Goal: Task Accomplishment & Management: Use online tool/utility

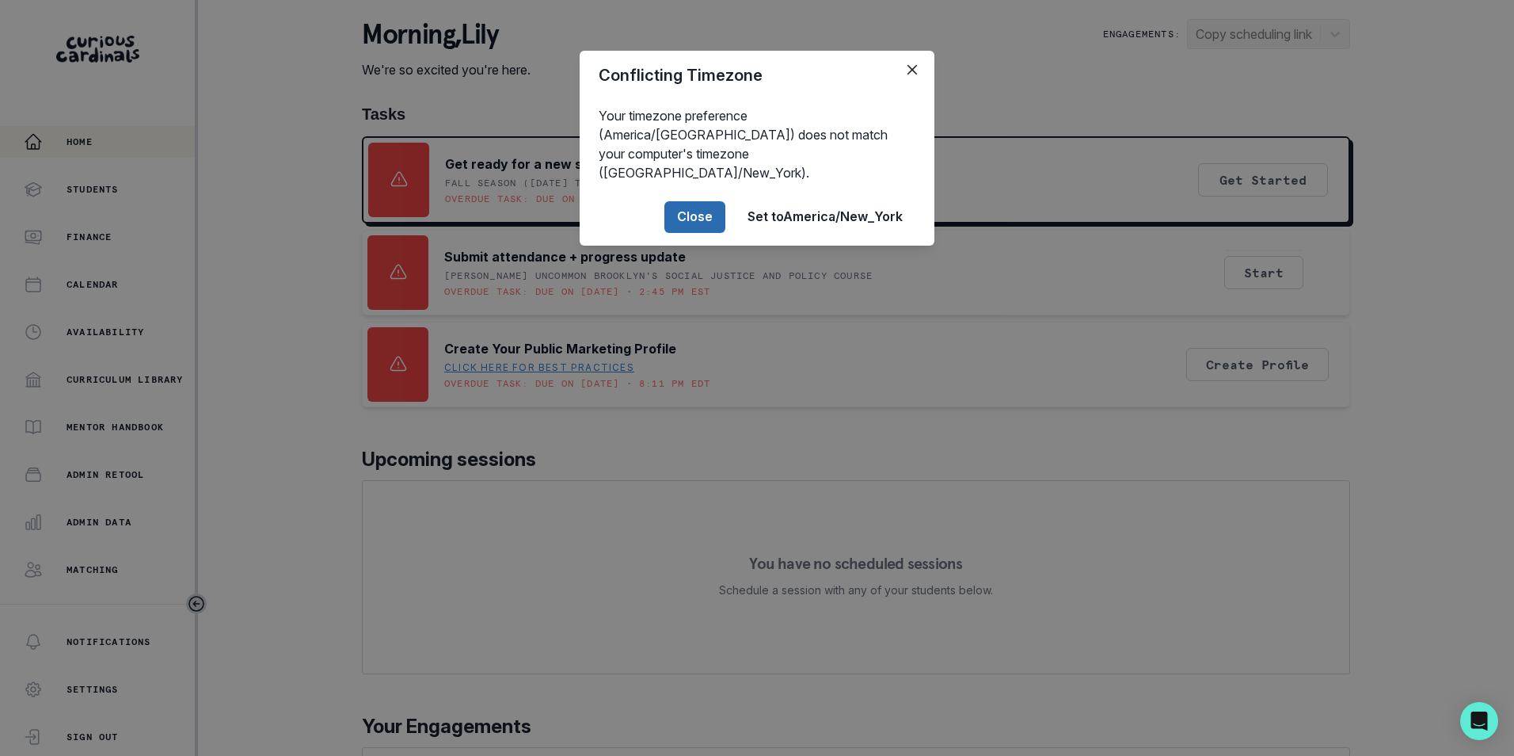
click at [697, 203] on button "Close" at bounding box center [694, 217] width 61 height 32
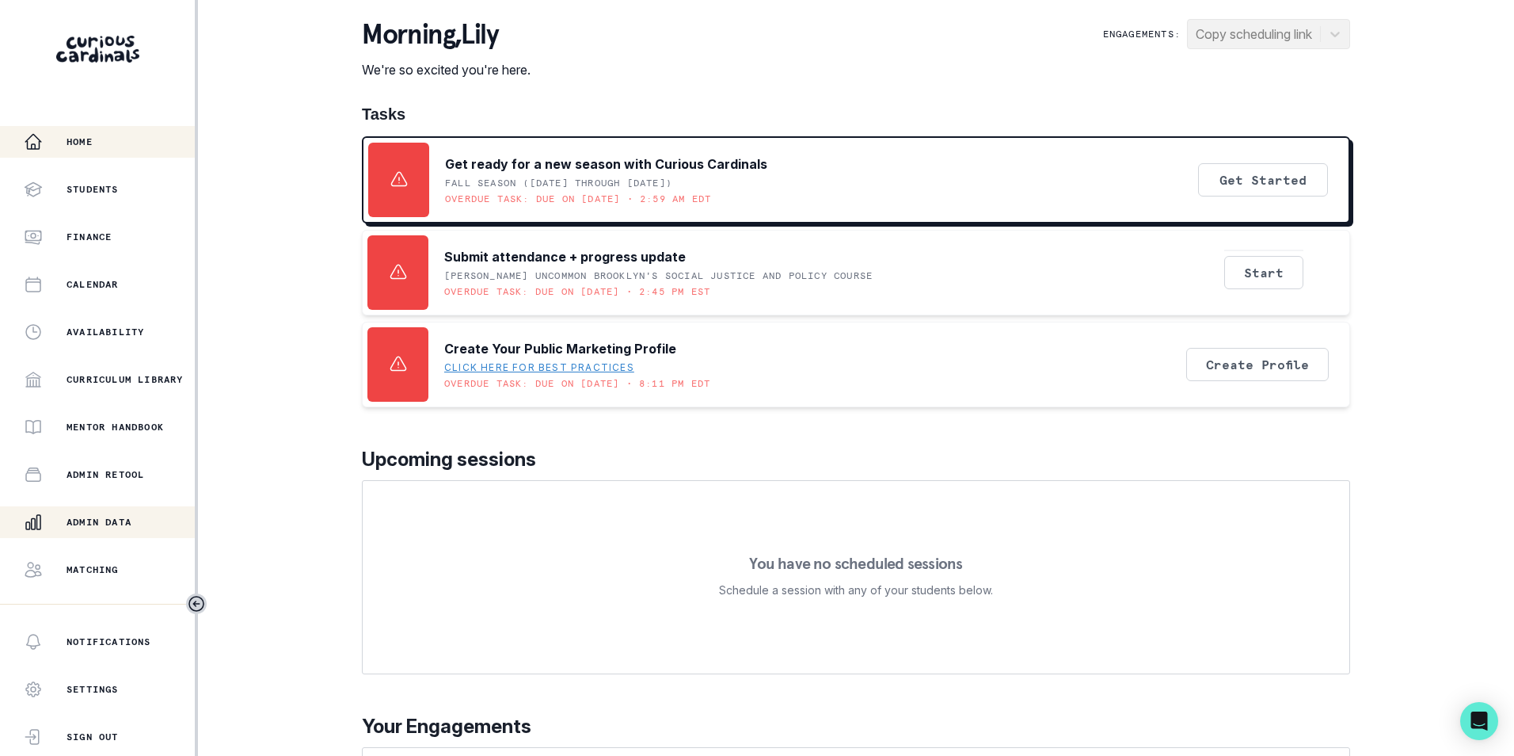
click at [126, 520] on p "Admin Data" at bounding box center [99, 522] width 65 height 13
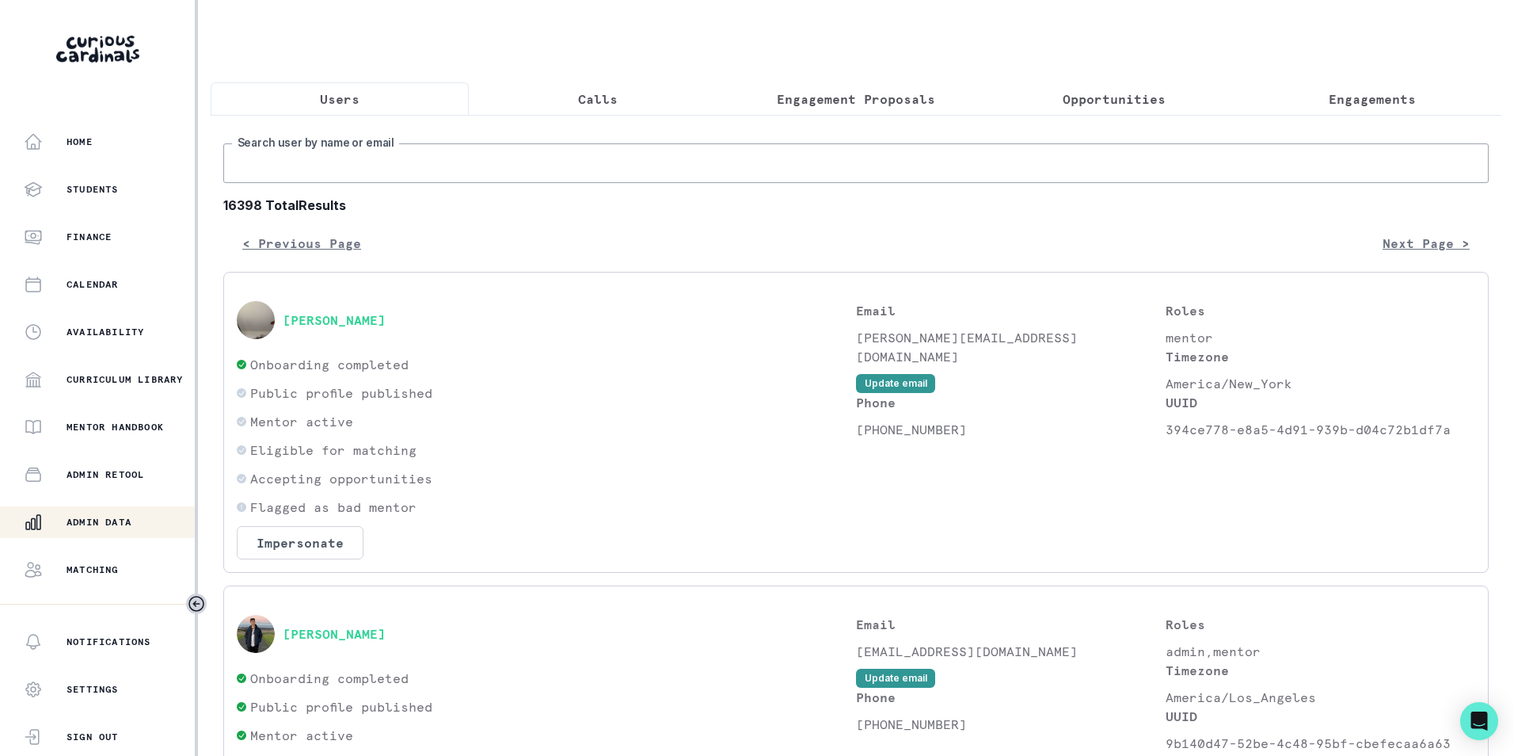
click at [514, 173] on input "Search user by name or email" at bounding box center [856, 163] width 1266 height 40
paste input "[EMAIL_ADDRESS][DOMAIN_NAME]"
type input "[EMAIL_ADDRESS][DOMAIN_NAME]"
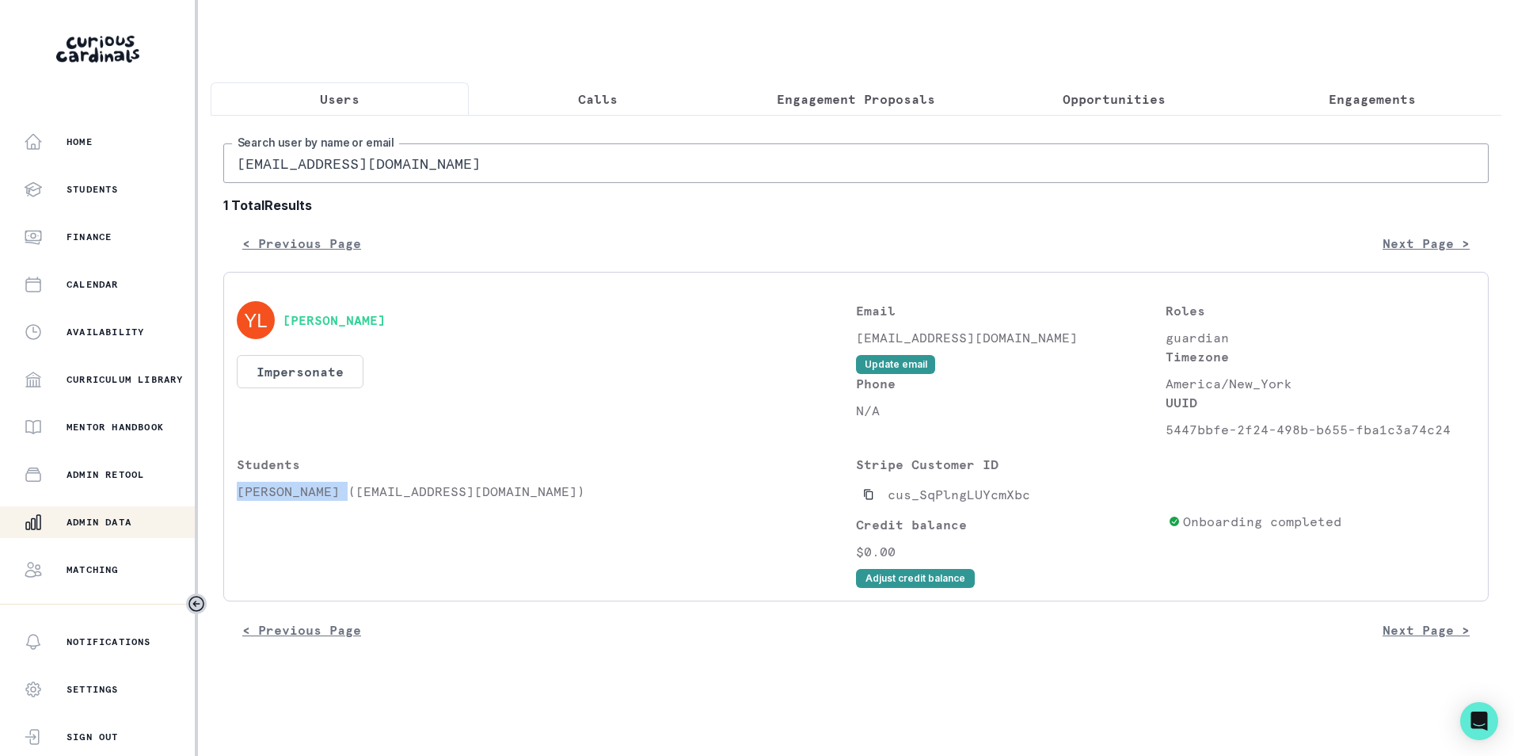
drag, startPoint x: 234, startPoint y: 504, endPoint x: 345, endPoint y: 510, distance: 110.3
click at [345, 510] on div "[PERSON_NAME] Impersonate Confirmation Are you sure? Impersonating means that w…" at bounding box center [856, 436] width 1266 height 329
copy p "[PERSON_NAME]"
click at [1346, 95] on p "Engagements" at bounding box center [1372, 98] width 87 height 19
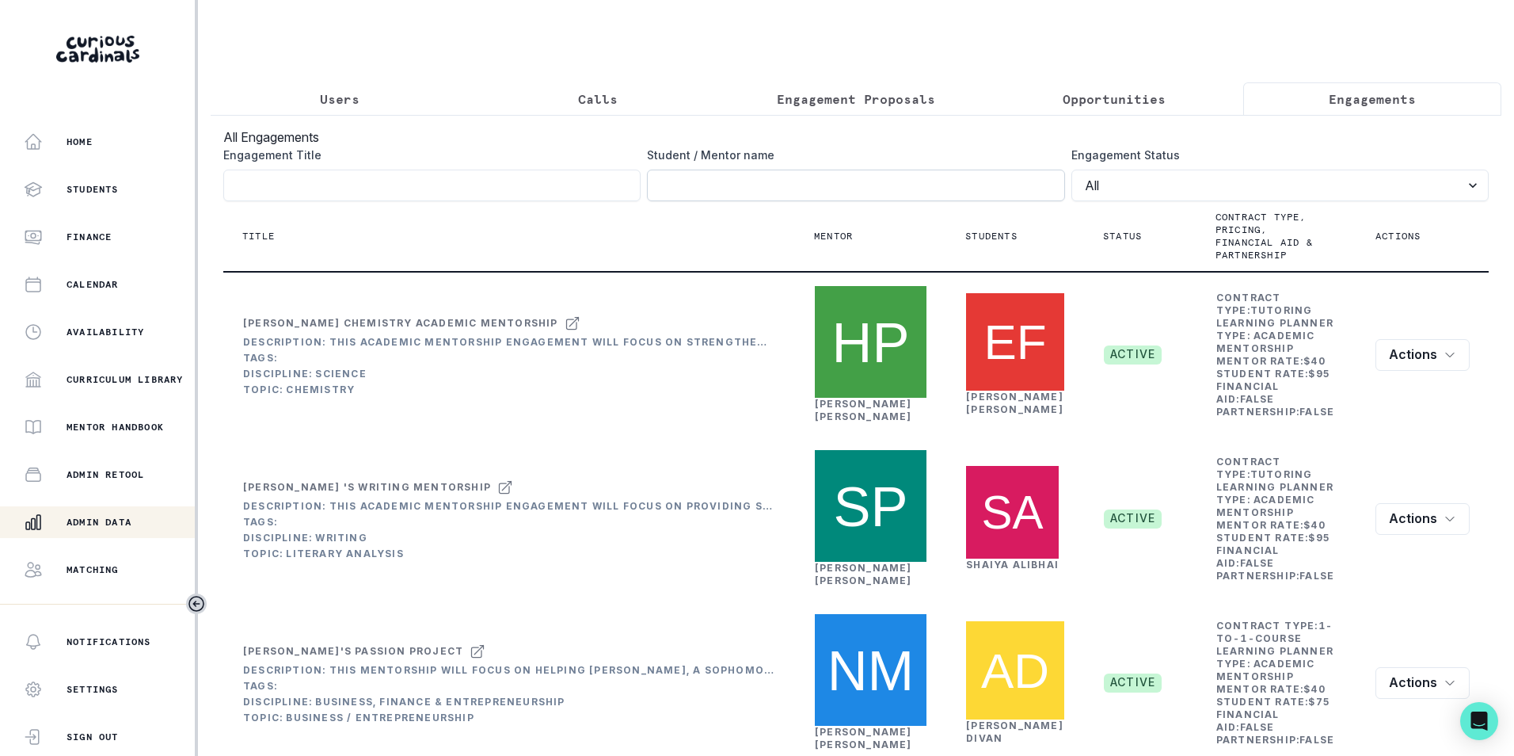
click at [836, 195] on input "Engagement Title" at bounding box center [855, 185] width 417 height 32
paste input "[PERSON_NAME]"
type input "[PERSON_NAME]"
click button "submit" at bounding box center [0, 0] width 0 height 0
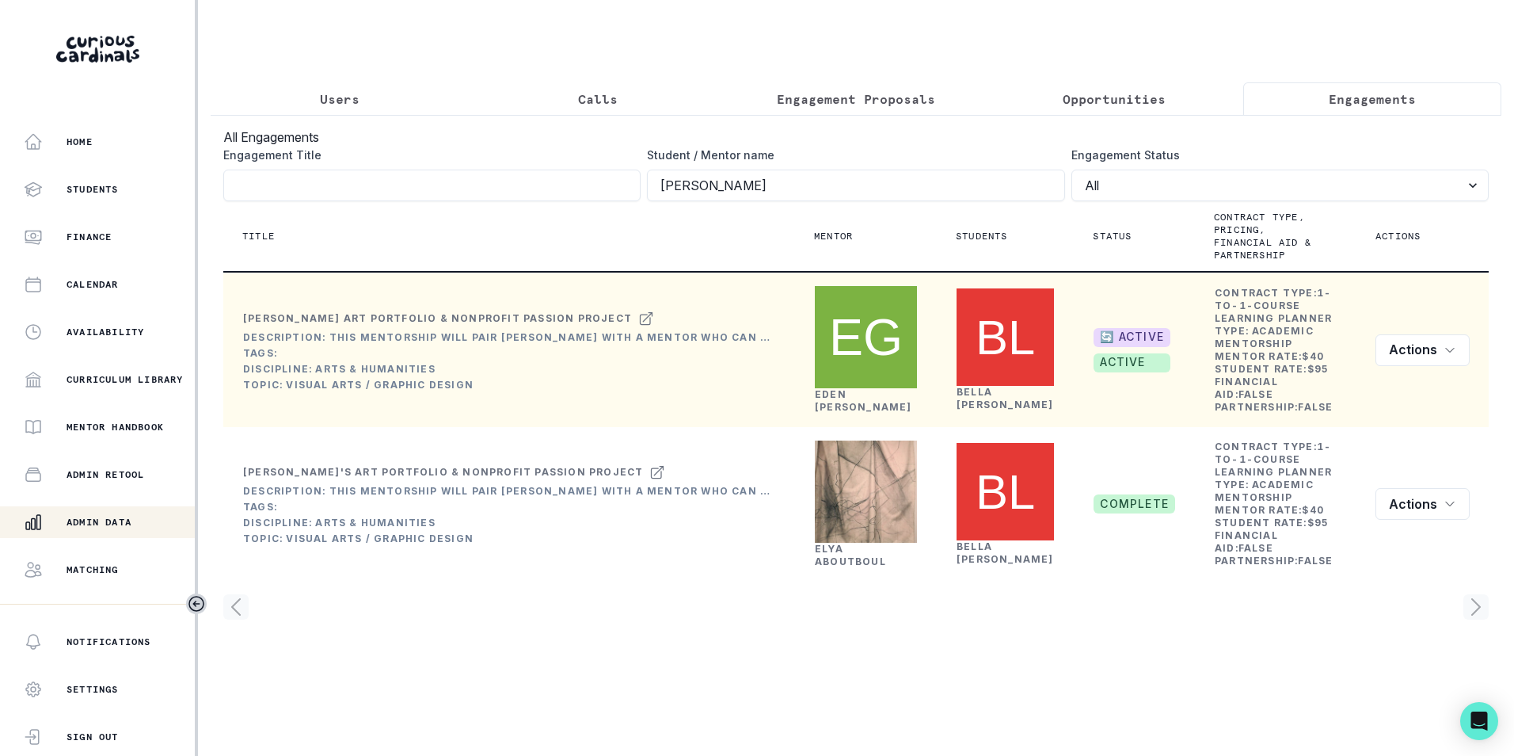
click at [833, 399] on link "[PERSON_NAME]" at bounding box center [863, 400] width 97 height 25
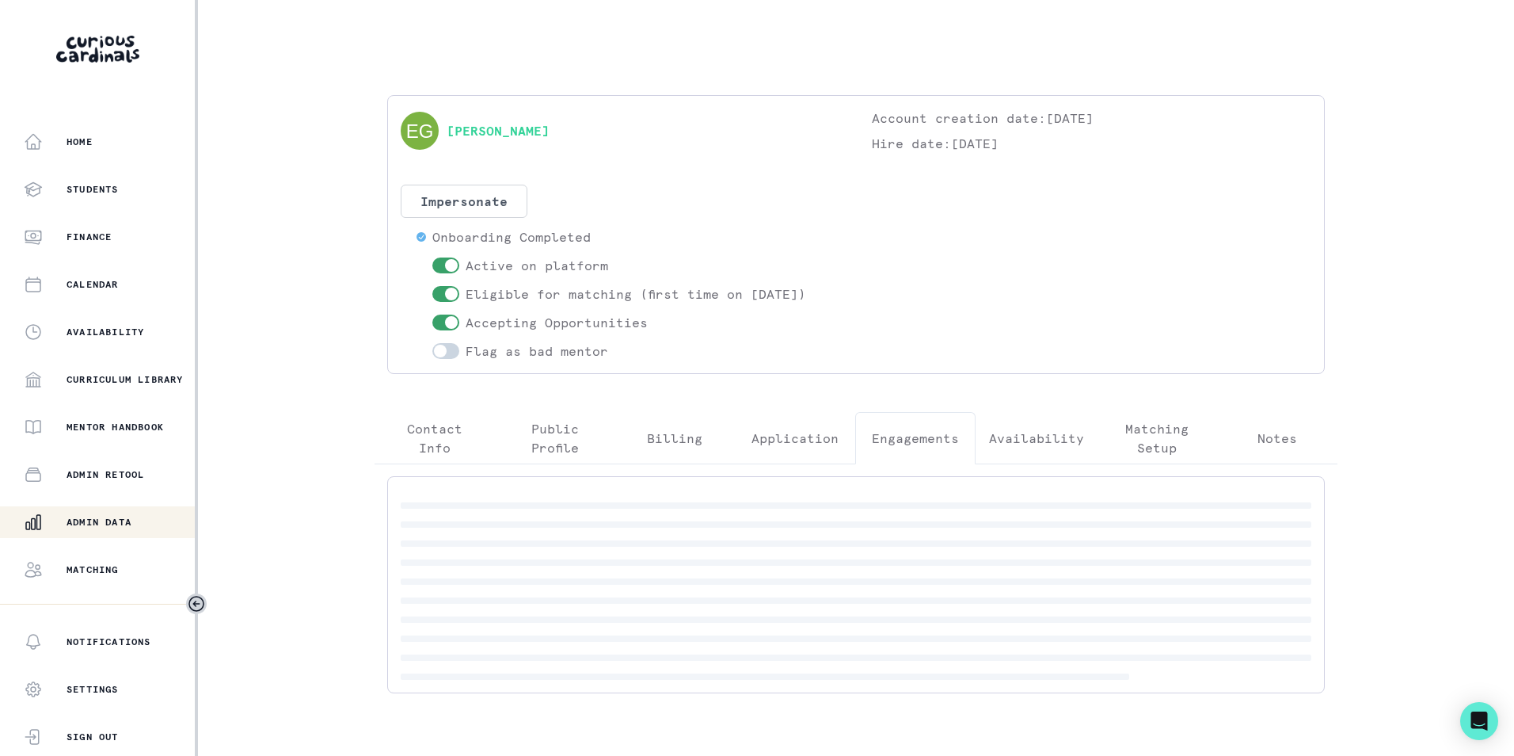
click at [919, 435] on p "Engagements" at bounding box center [915, 437] width 87 height 19
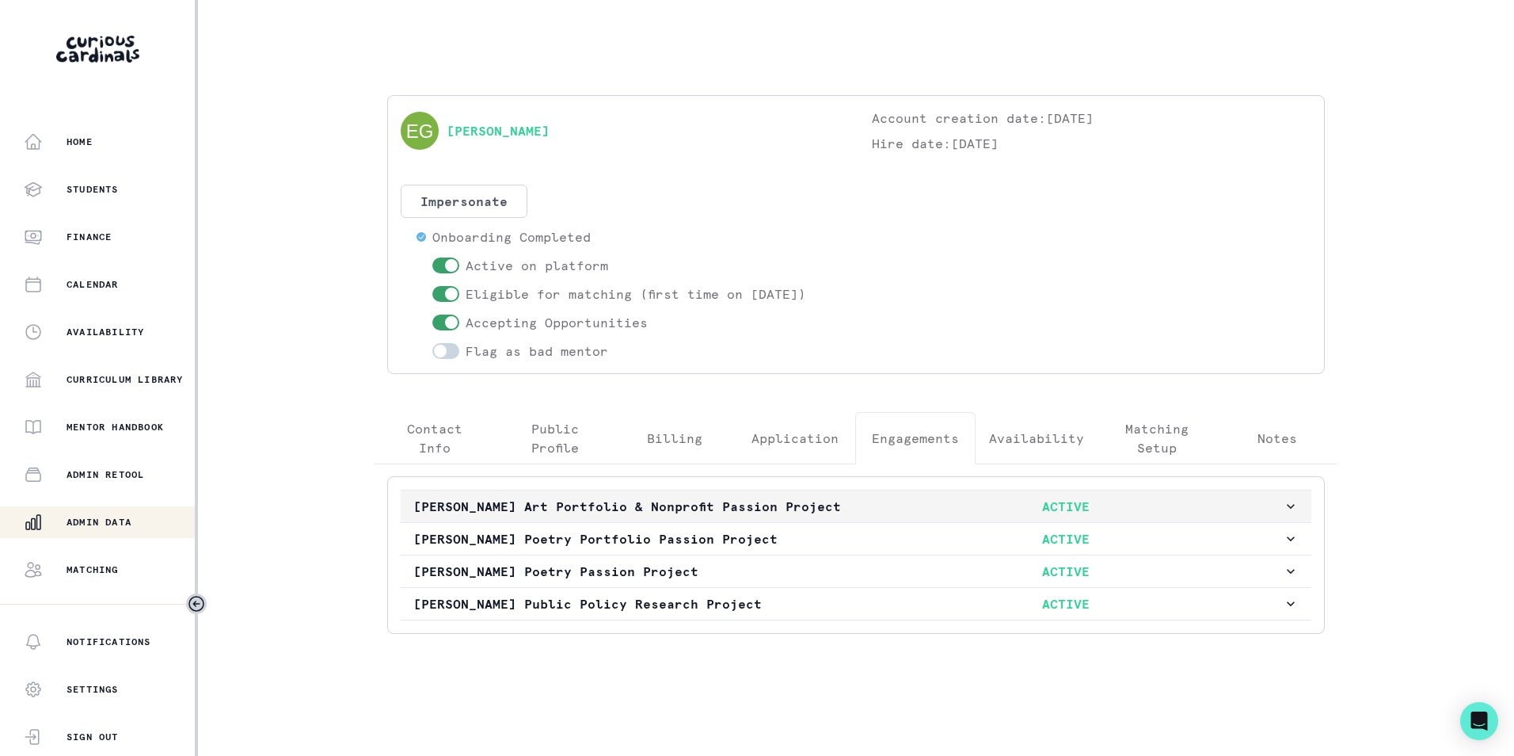
click at [1067, 516] on p "ACTIVE" at bounding box center [1065, 506] width 435 height 19
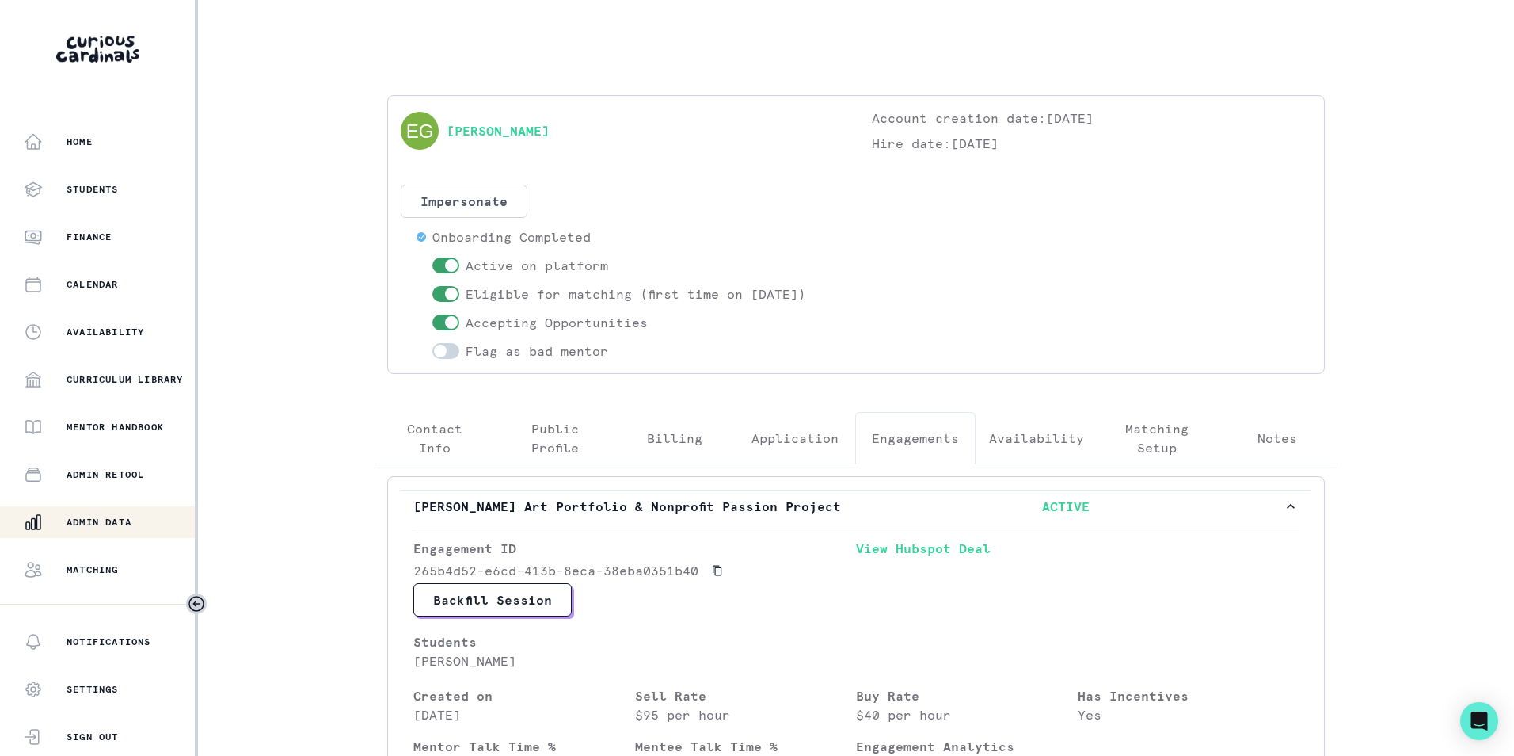
click at [79, 524] on p "Admin Data" at bounding box center [99, 522] width 65 height 13
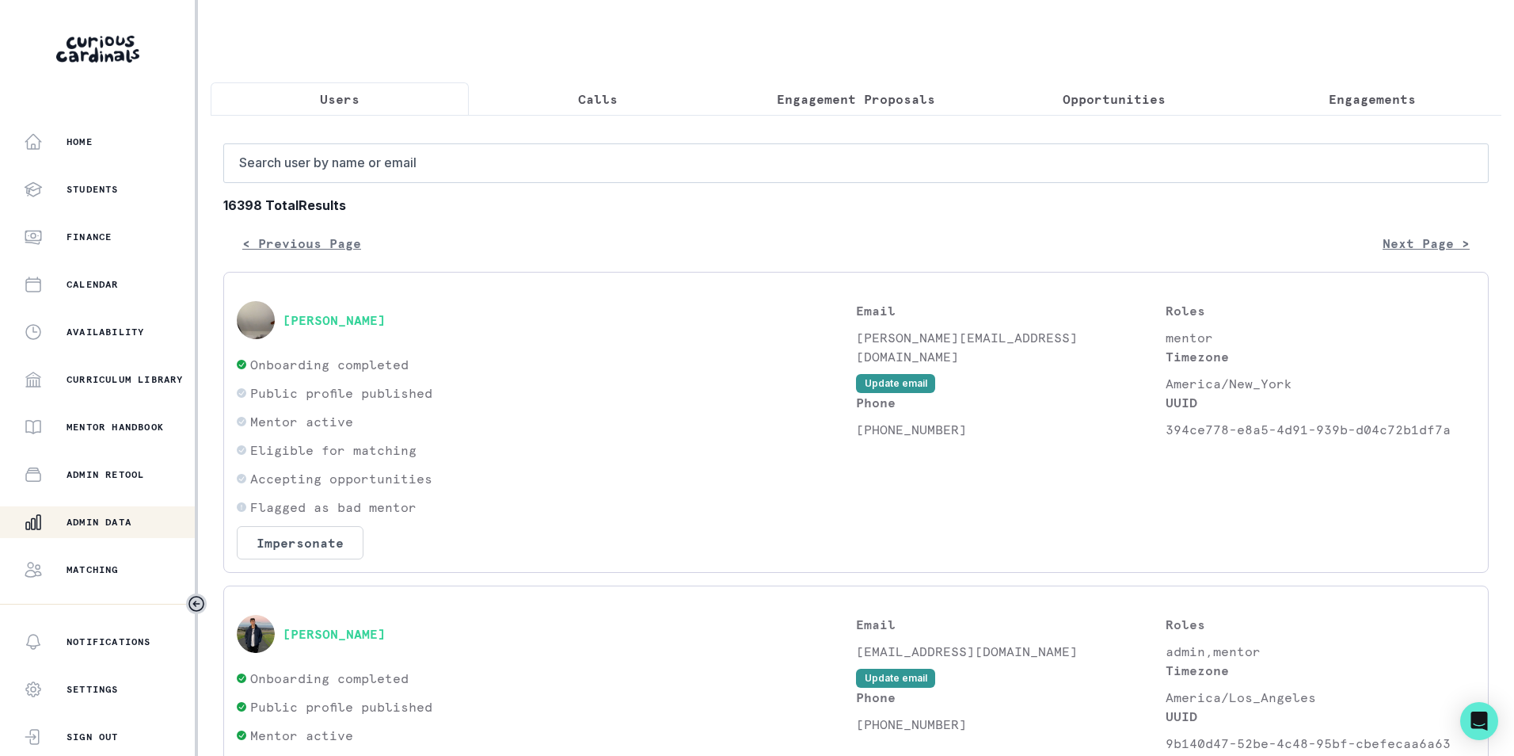
drag, startPoint x: 414, startPoint y: 142, endPoint x: 417, endPoint y: 160, distance: 18.5
click at [417, 160] on input "Search user by name or email" at bounding box center [856, 163] width 1266 height 40
paste input "[EMAIL_ADDRESS][DOMAIN_NAME]"
type input "[EMAIL_ADDRESS][DOMAIN_NAME]"
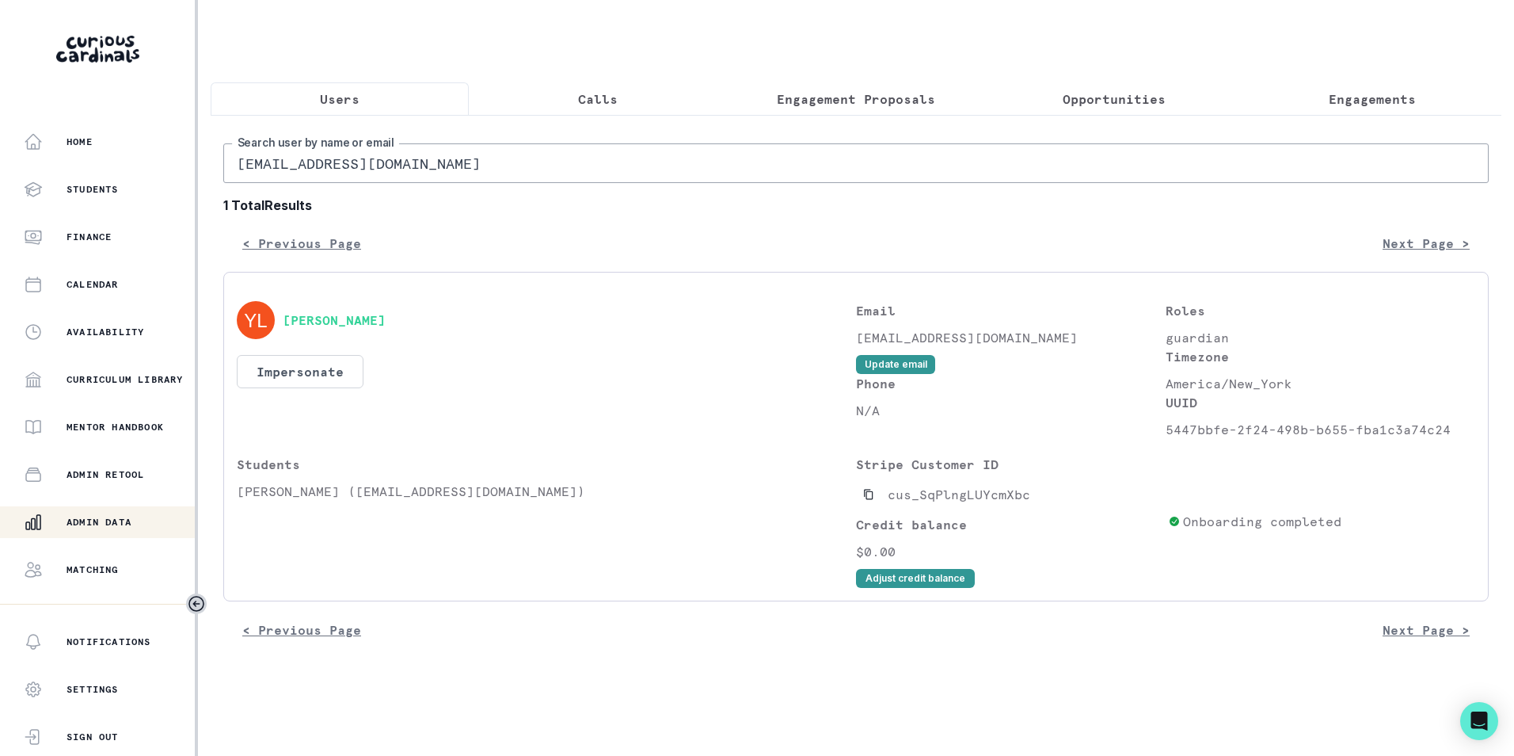
click at [390, 180] on input "[EMAIL_ADDRESS][DOMAIN_NAME]" at bounding box center [856, 163] width 1266 height 40
click at [390, 181] on input "[EMAIL_ADDRESS][DOMAIN_NAME]" at bounding box center [856, 163] width 1266 height 40
click at [391, 182] on input "[EMAIL_ADDRESS][DOMAIN_NAME]" at bounding box center [856, 163] width 1266 height 40
drag, startPoint x: 865, startPoint y: 501, endPoint x: 892, endPoint y: 456, distance: 52.6
click at [866, 500] on icon "Copied to clipboard" at bounding box center [868, 494] width 9 height 10
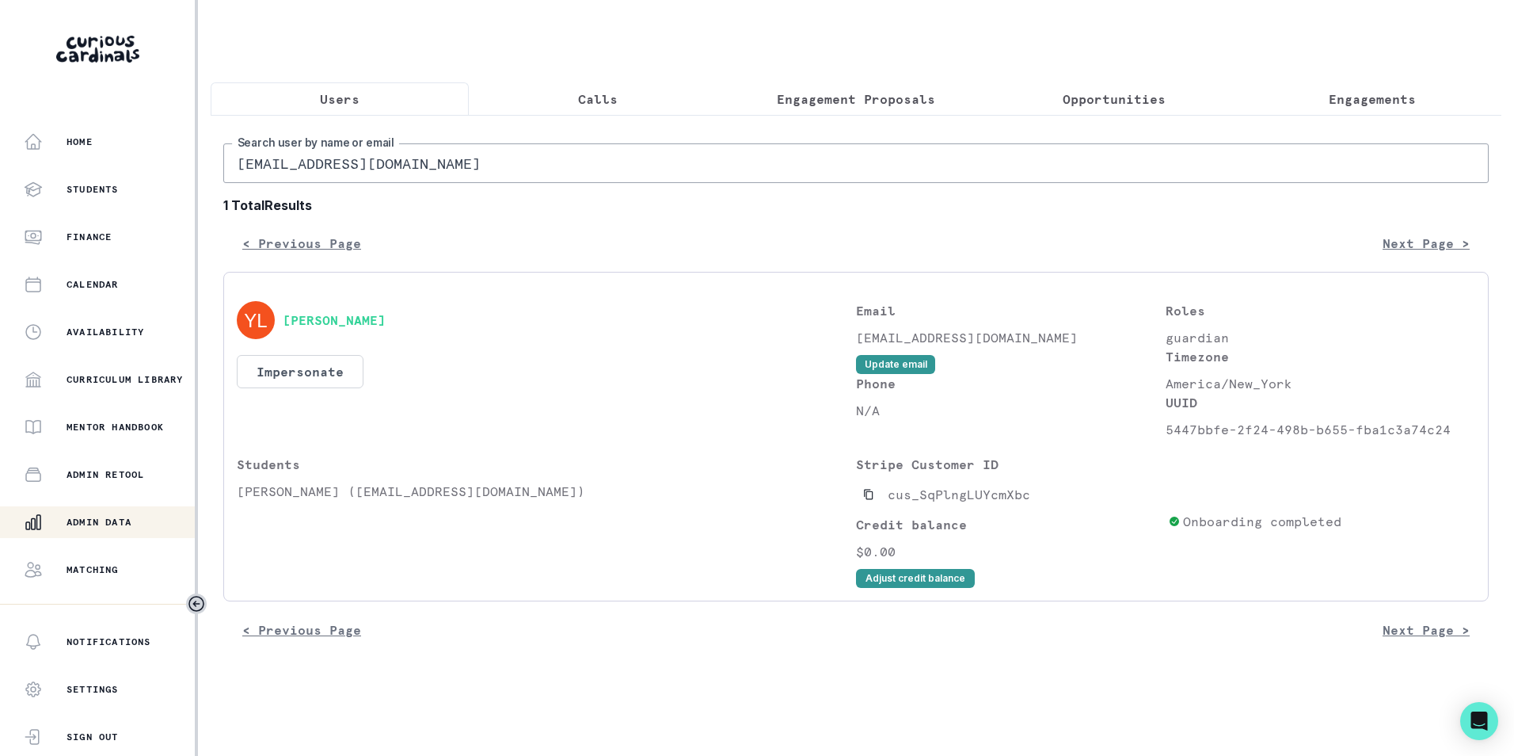
click at [413, 183] on input "[EMAIL_ADDRESS][DOMAIN_NAME]" at bounding box center [856, 163] width 1266 height 40
click at [414, 183] on input "[EMAIL_ADDRESS][DOMAIN_NAME]" at bounding box center [856, 163] width 1266 height 40
paste input "ariomail"
type input "[EMAIL_ADDRESS][DOMAIN_NAME]"
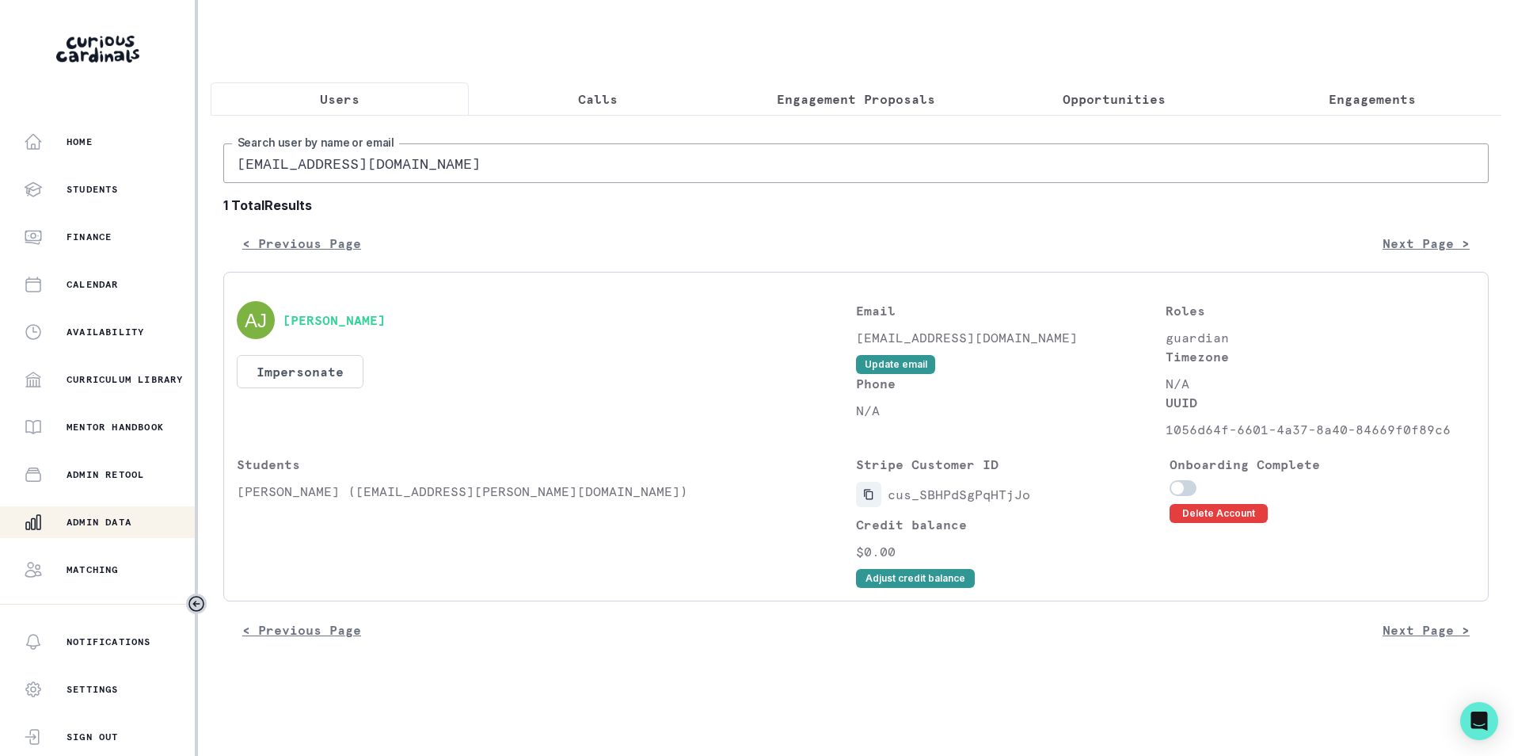
click at [871, 500] on icon "Copied to clipboard" at bounding box center [868, 494] width 11 height 11
drag, startPoint x: 238, startPoint y: 502, endPoint x: 281, endPoint y: 504, distance: 43.6
click at [281, 501] on p "[PERSON_NAME] ([EMAIL_ADDRESS][PERSON_NAME][DOMAIN_NAME])" at bounding box center [546, 491] width 619 height 19
copy p "Negaan"
click at [395, 536] on div "Students [PERSON_NAME] ([EMAIL_ADDRESS][PERSON_NAME][DOMAIN_NAME])" at bounding box center [546, 521] width 619 height 133
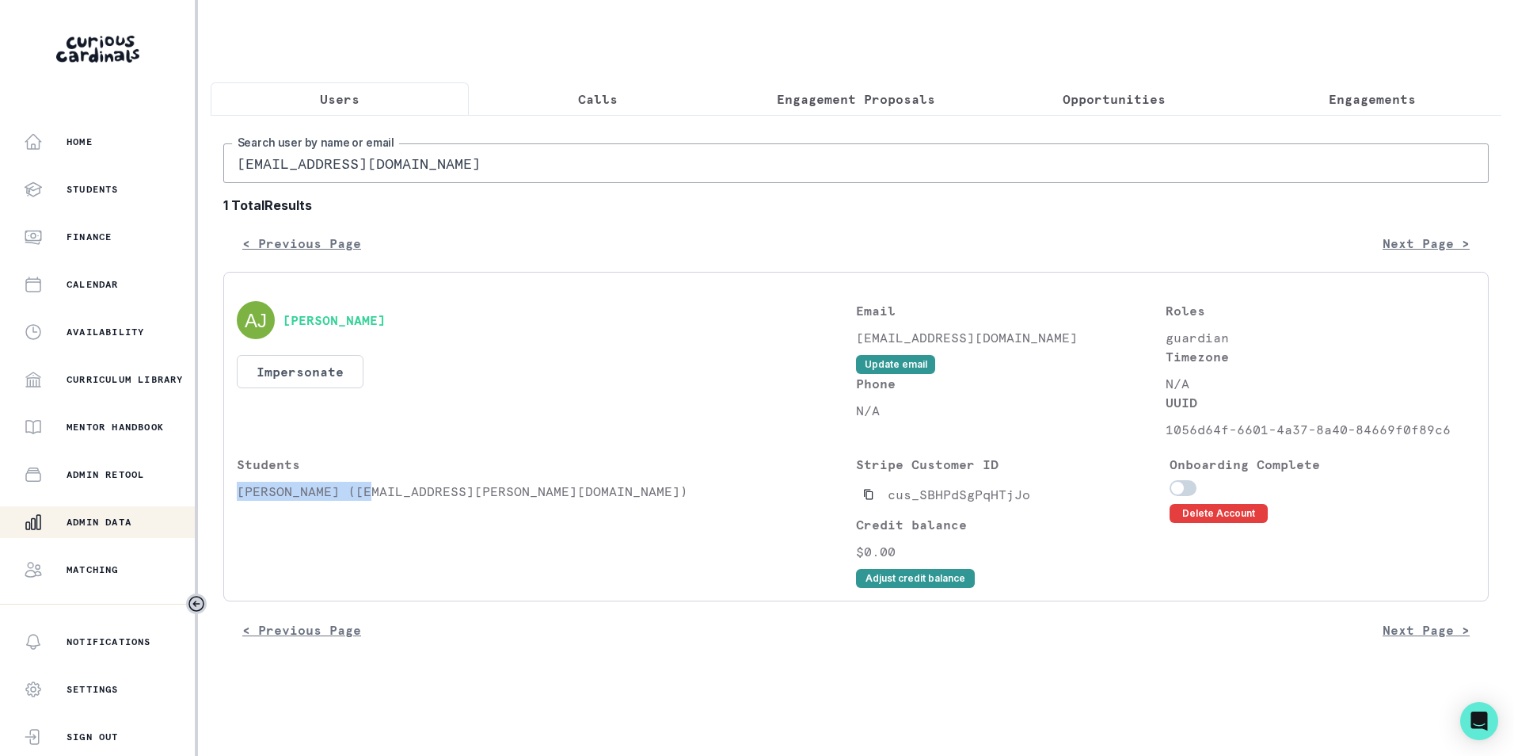
drag, startPoint x: 238, startPoint y: 501, endPoint x: 369, endPoint y: 508, distance: 130.9
click at [369, 501] on p "[PERSON_NAME] ([EMAIL_ADDRESS][PERSON_NAME][DOMAIN_NAME])" at bounding box center [546, 491] width 619 height 19
copy p "[PERSON_NAME]"
click at [1335, 104] on p "Engagements" at bounding box center [1372, 98] width 87 height 19
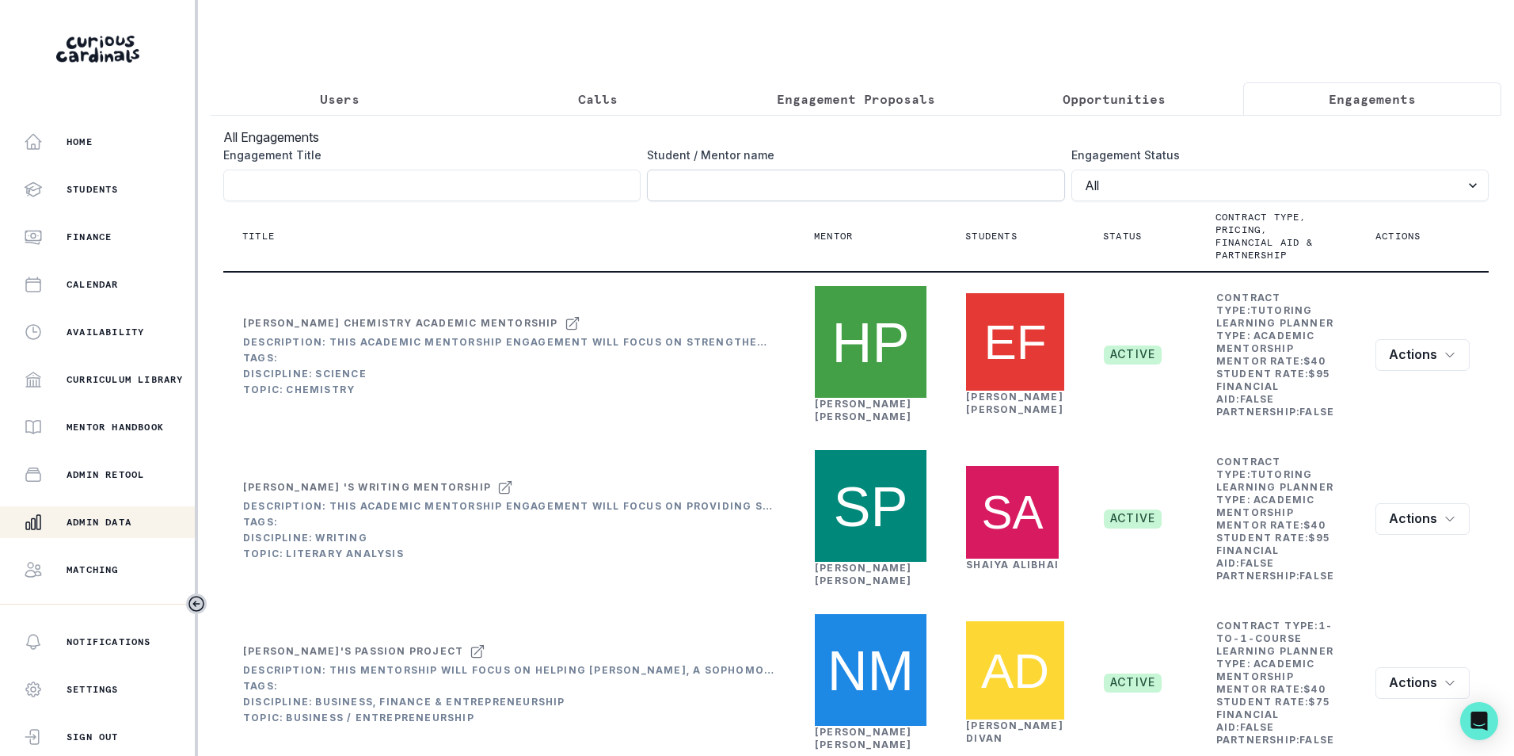
click at [890, 201] on input "Engagement Title" at bounding box center [855, 185] width 417 height 32
paste input "[PERSON_NAME]"
type input "[PERSON_NAME]"
click button "submit" at bounding box center [0, 0] width 0 height 0
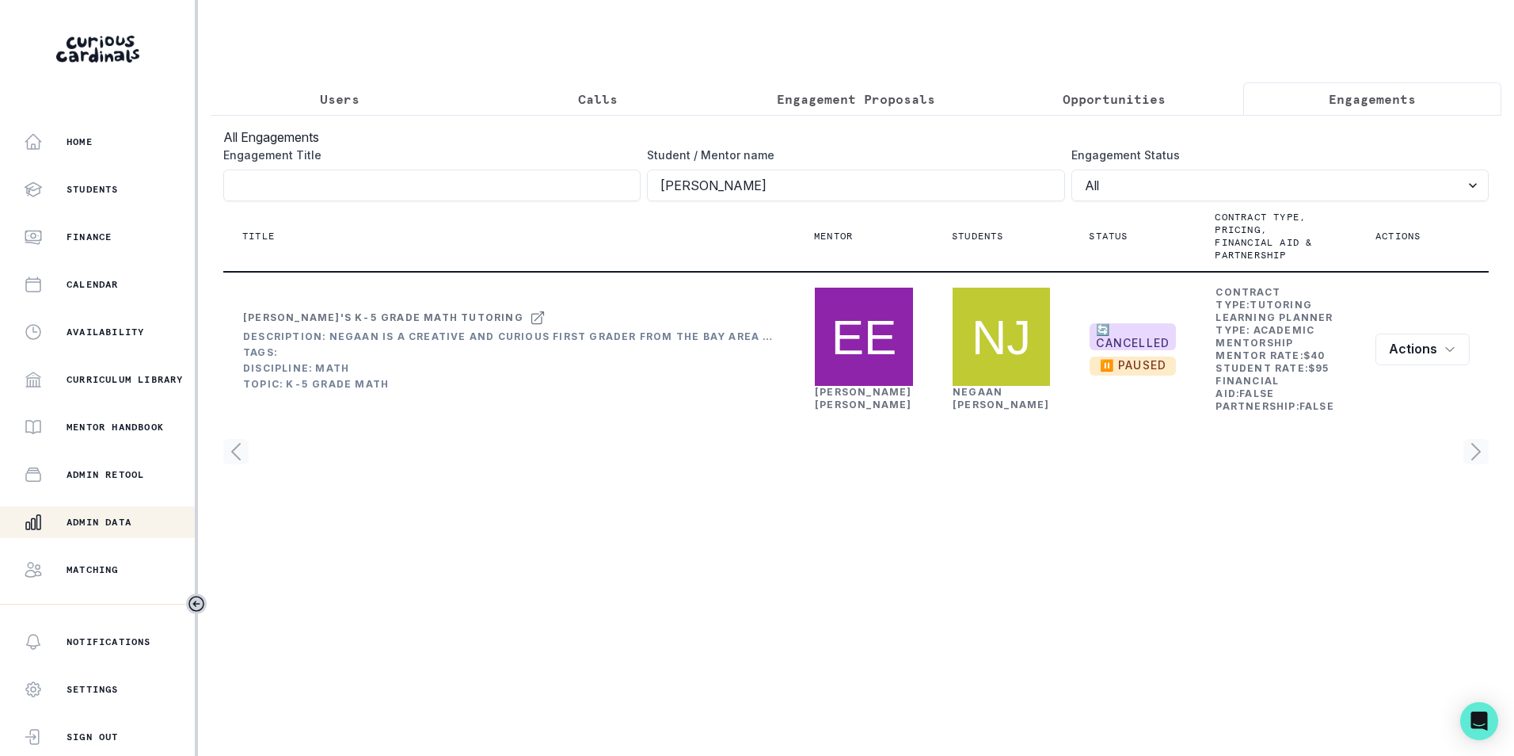
click at [347, 96] on p "Users" at bounding box center [340, 98] width 40 height 19
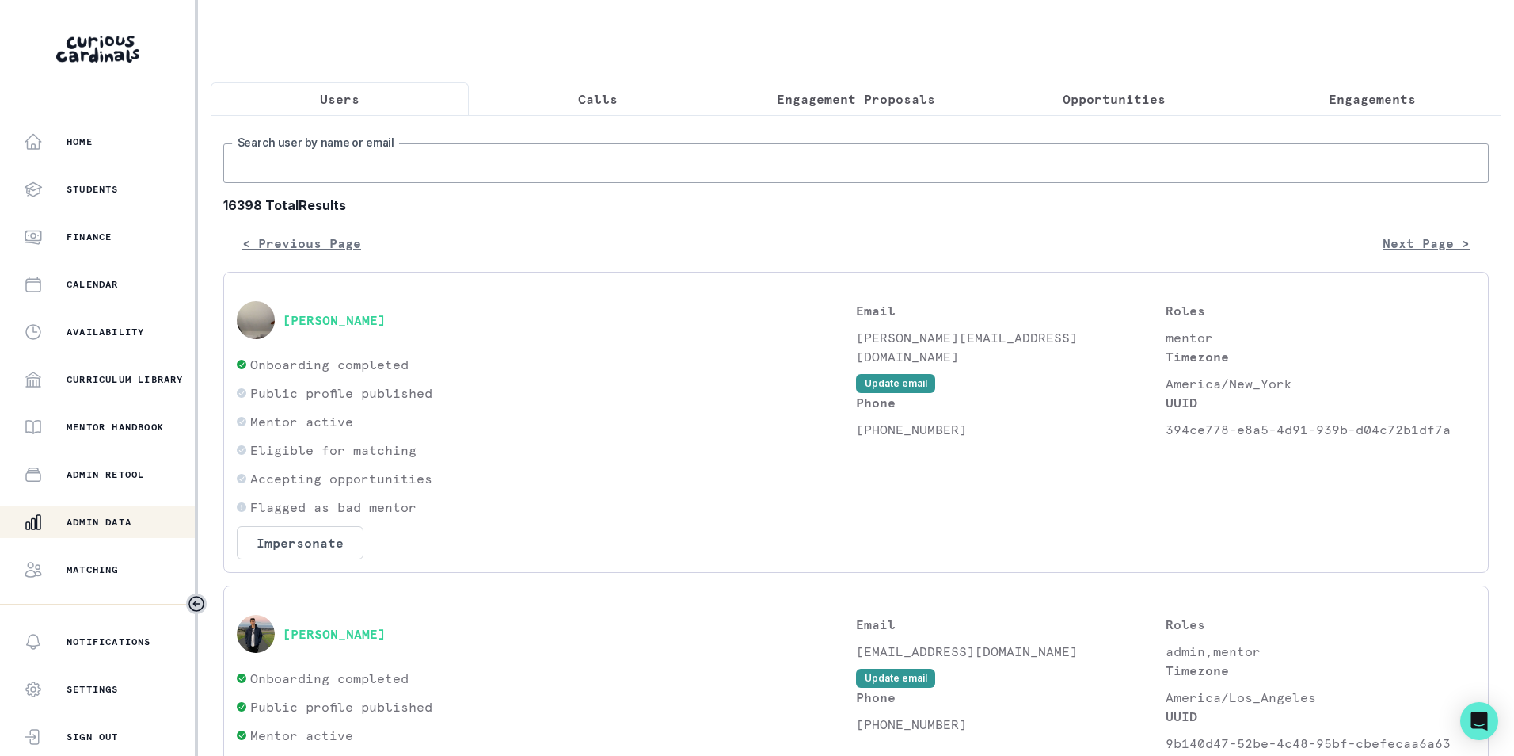
click at [447, 175] on input "Search user by name or email" at bounding box center [856, 163] width 1266 height 40
paste input "[EMAIL_ADDRESS][DOMAIN_NAME]"
type input "[EMAIL_ADDRESS][DOMAIN_NAME]"
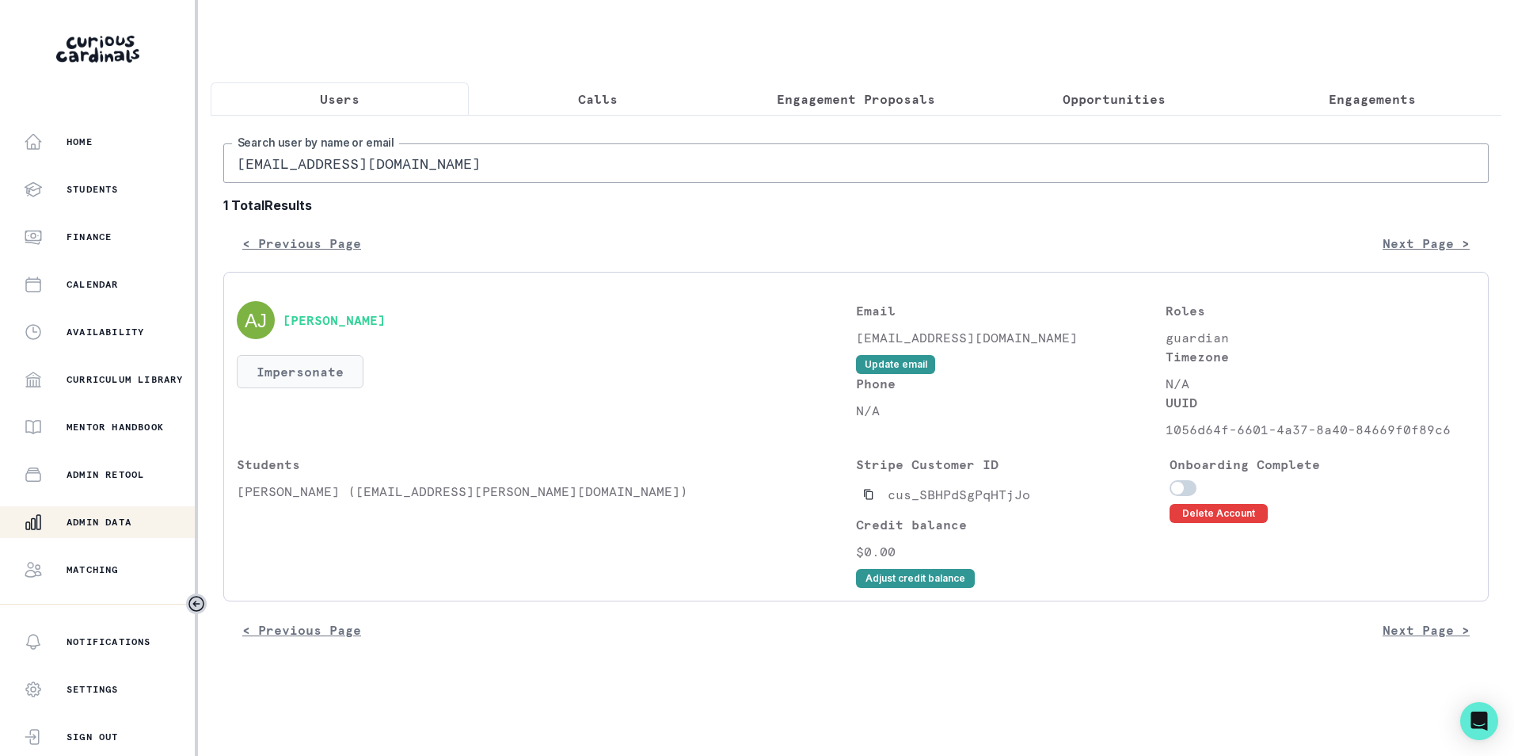
click at [307, 372] on button "Impersonate" at bounding box center [300, 371] width 127 height 33
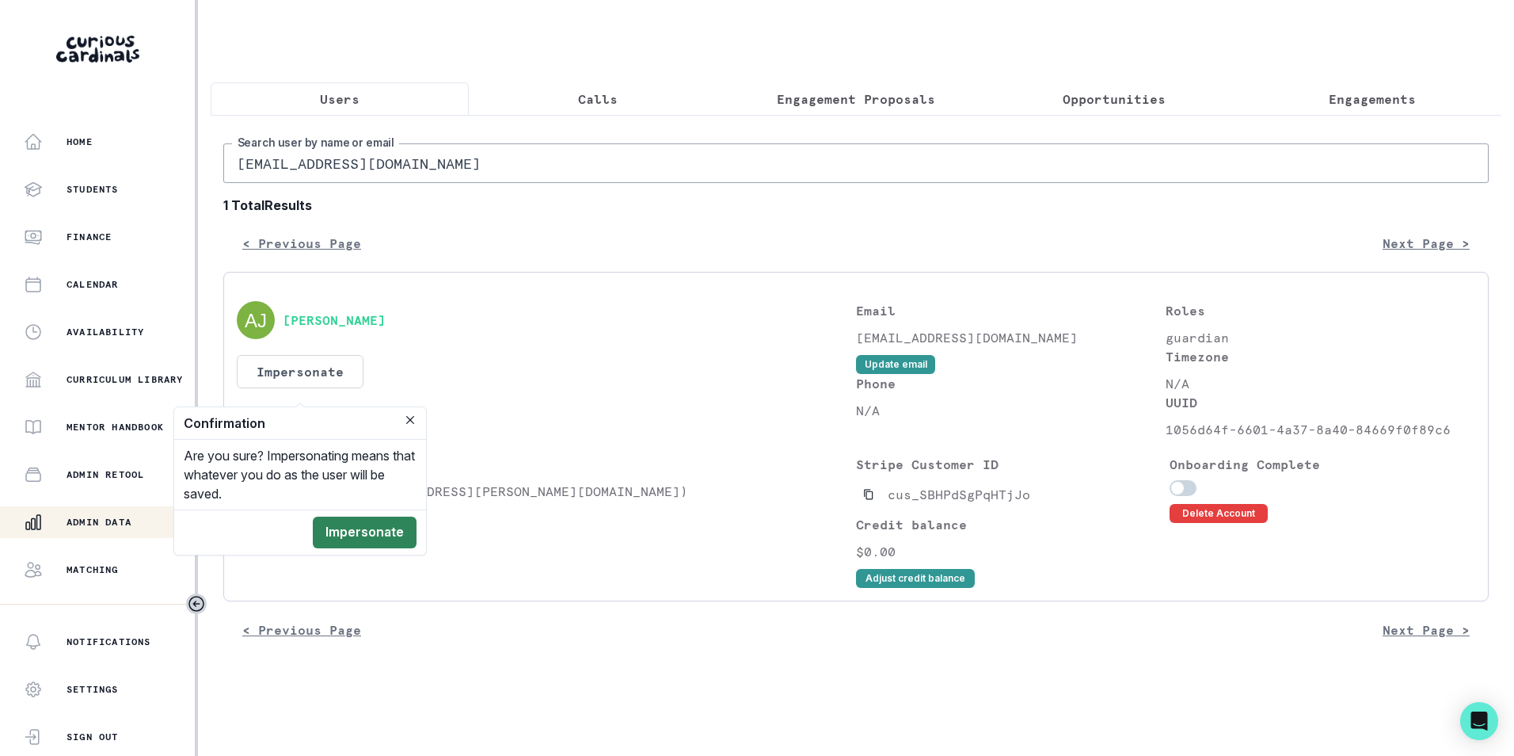
click at [367, 531] on button "Impersonate" at bounding box center [365, 532] width 104 height 32
